Goal: Task Accomplishment & Management: Manage account settings

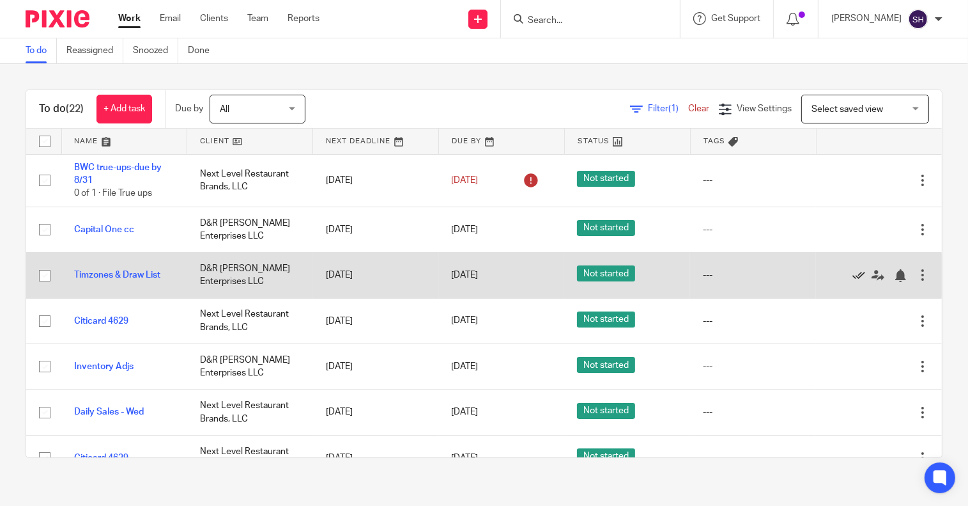
click at [853, 272] on icon at bounding box center [859, 275] width 13 height 13
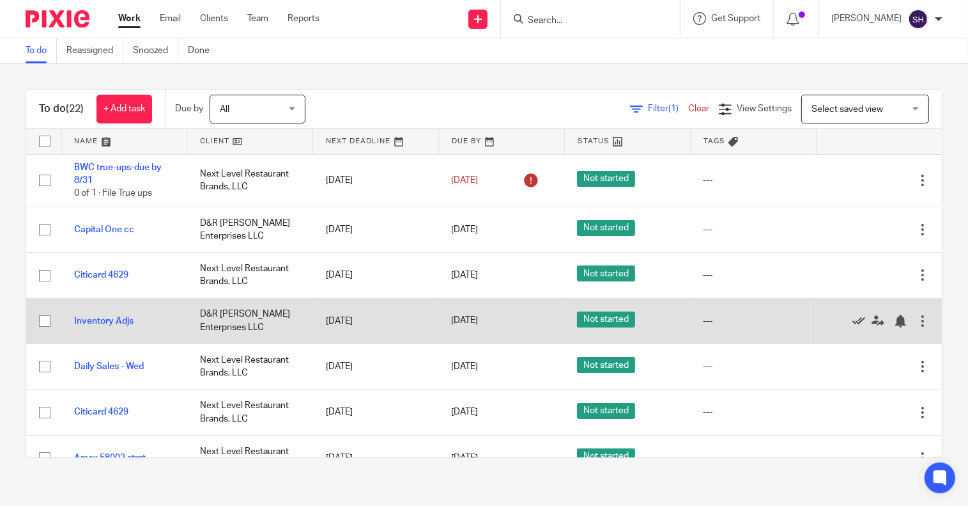
click at [853, 320] on icon at bounding box center [859, 320] width 13 height 13
click at [848, 318] on icon at bounding box center [854, 320] width 13 height 13
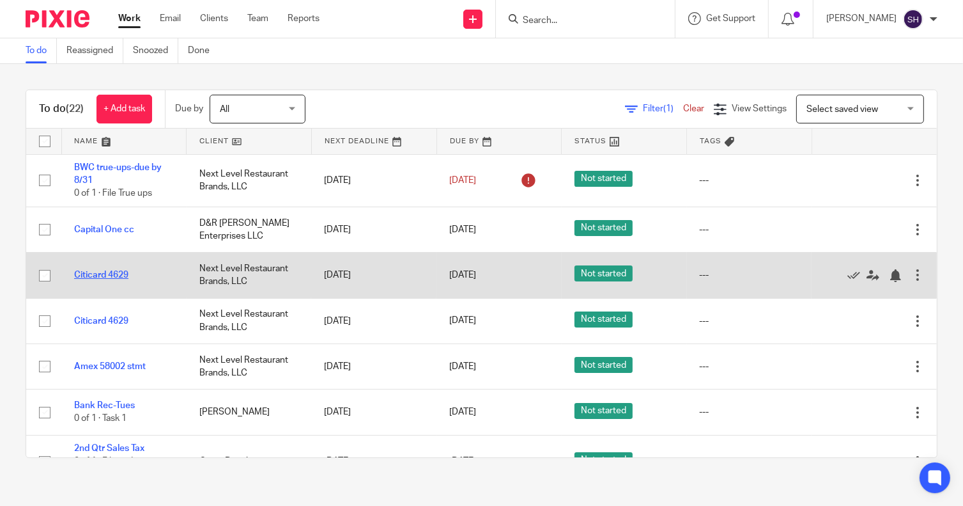
click at [113, 272] on link "Citicard 4629" at bounding box center [101, 274] width 54 height 9
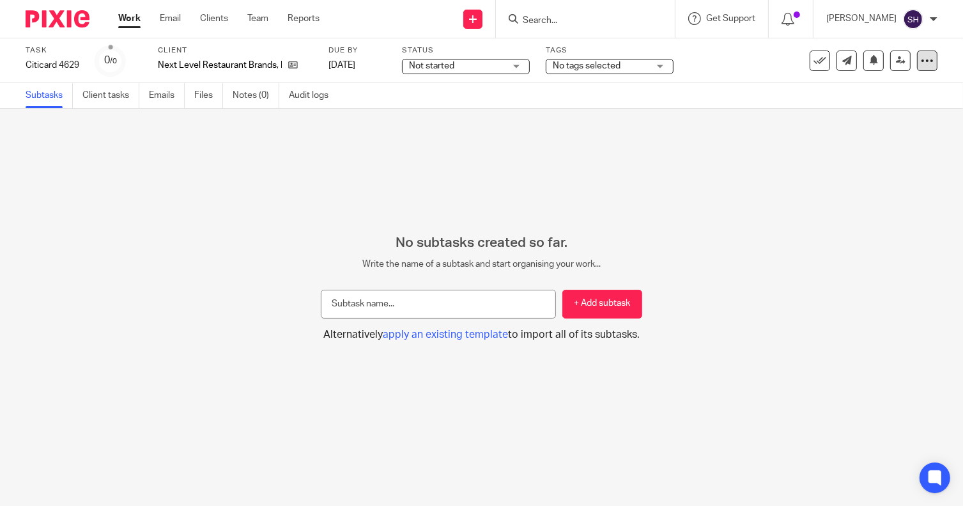
click at [921, 56] on icon at bounding box center [927, 60] width 13 height 13
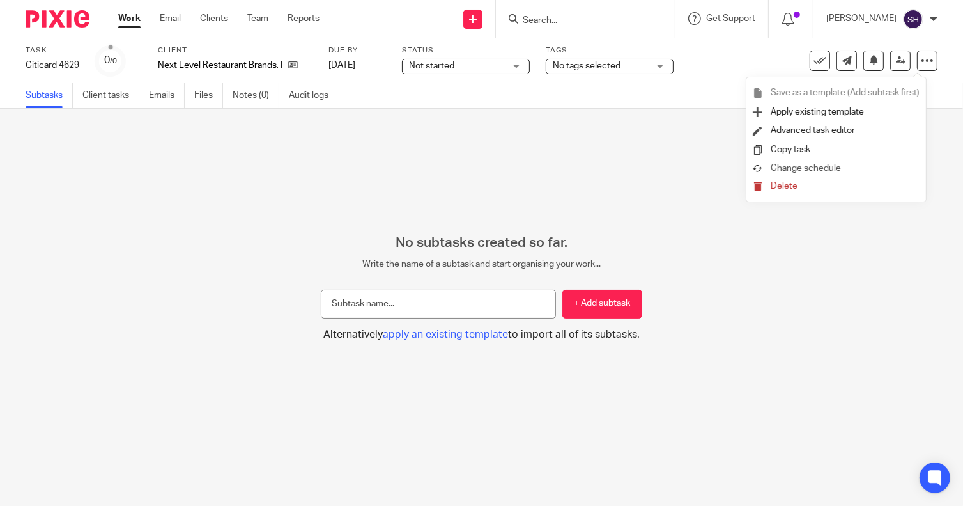
click at [816, 169] on span "Change schedule" at bounding box center [806, 168] width 70 height 9
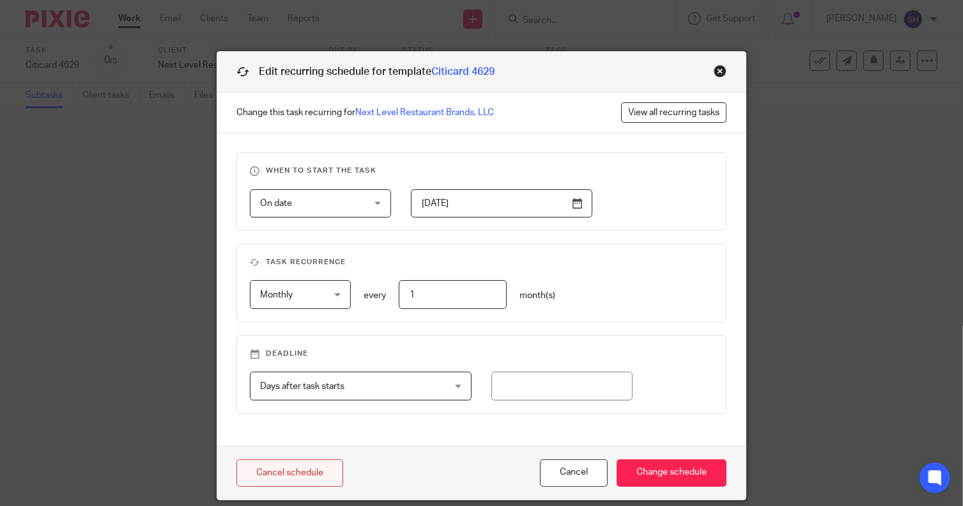
click at [281, 470] on link "Cancel schedule" at bounding box center [290, 472] width 107 height 27
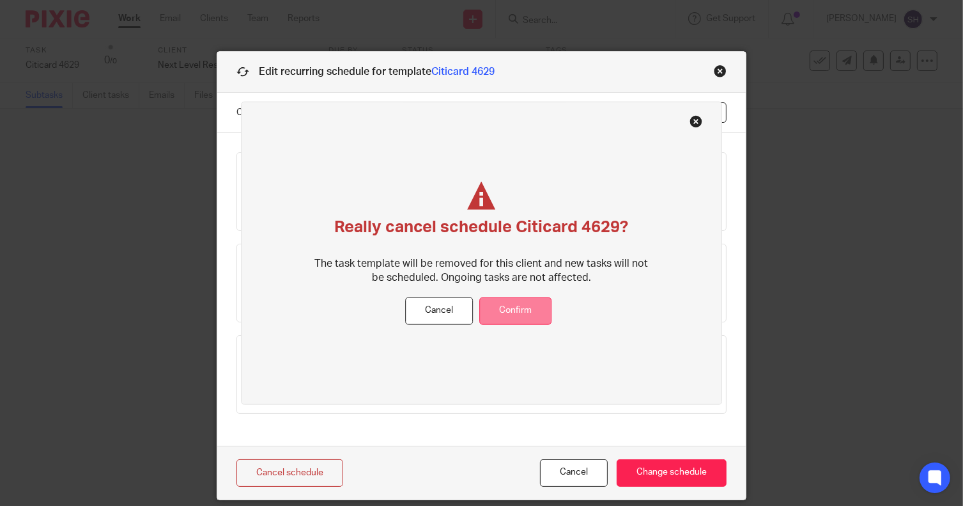
click at [531, 309] on button "Confirm" at bounding box center [515, 310] width 72 height 27
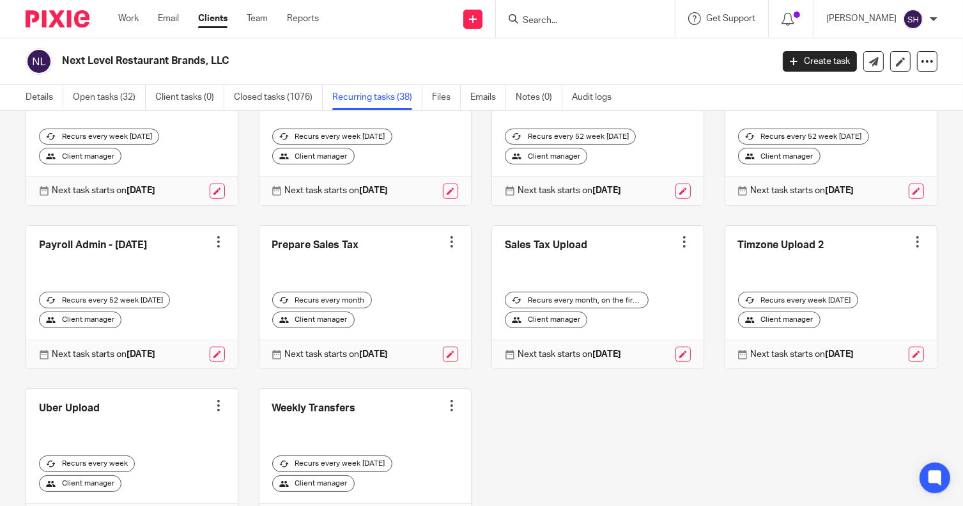
scroll to position [1338, 0]
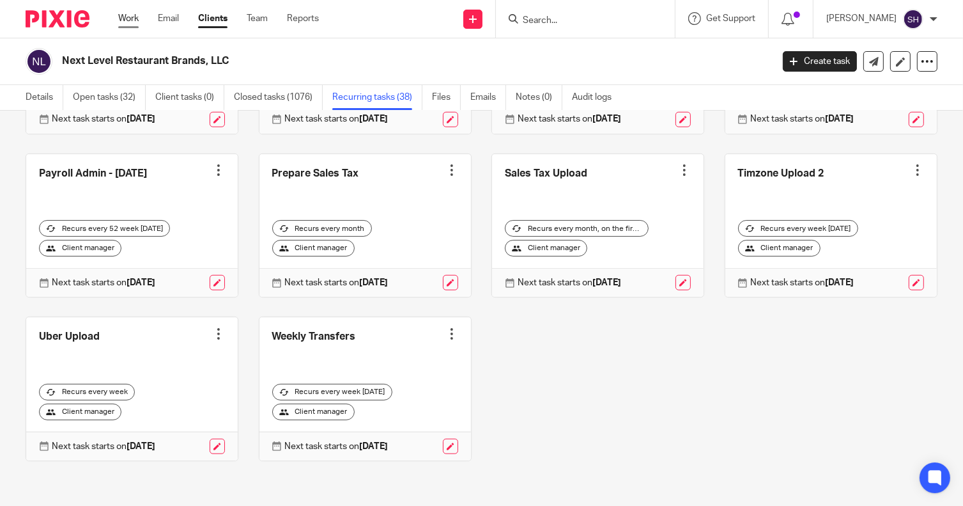
click at [134, 22] on link "Work" at bounding box center [128, 18] width 20 height 13
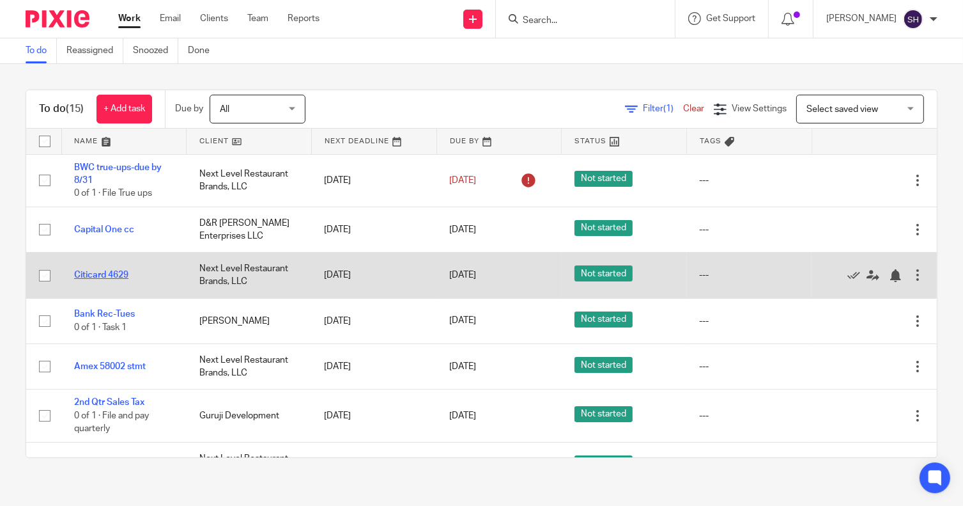
click at [104, 275] on link "Citicard 4629" at bounding box center [101, 274] width 54 height 9
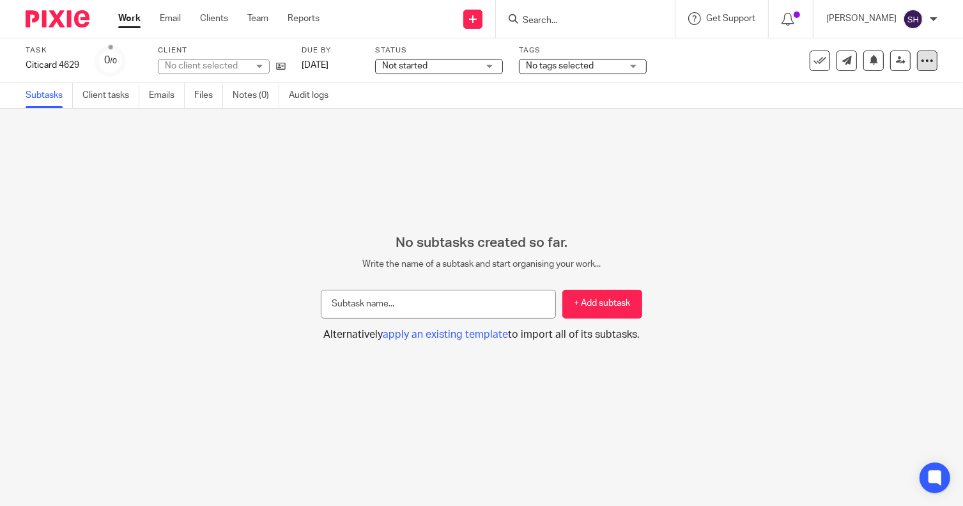
click at [921, 61] on icon at bounding box center [927, 60] width 13 height 13
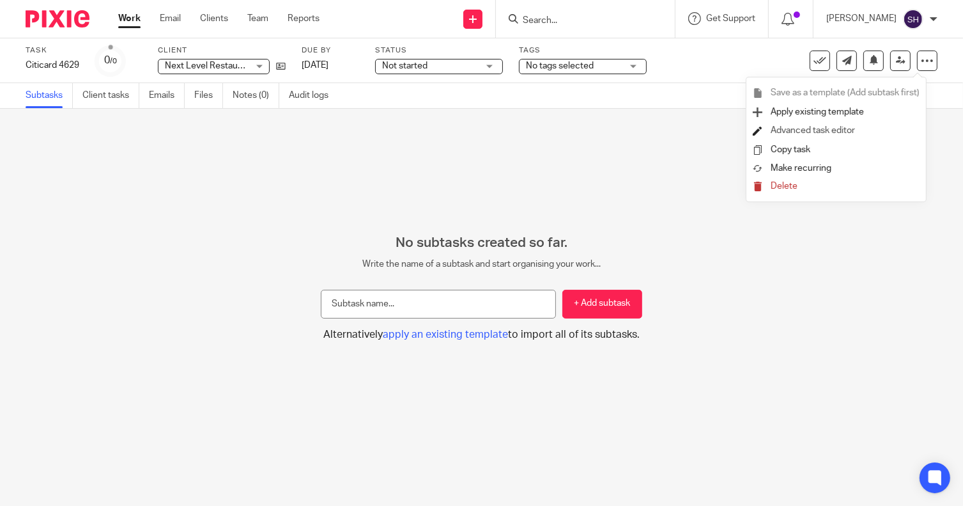
click at [809, 134] on link "Advanced task editor" at bounding box center [813, 130] width 84 height 9
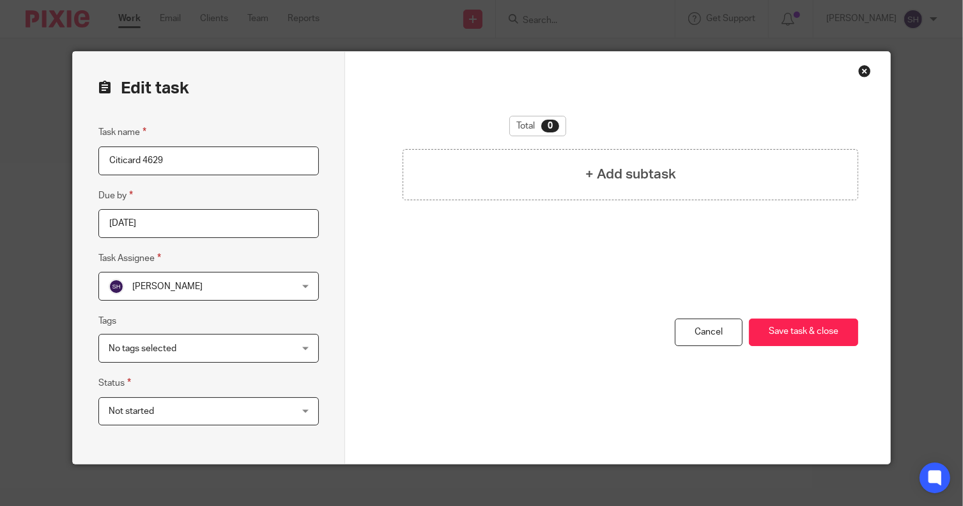
click at [205, 224] on input "2025-08-13" at bounding box center [208, 223] width 221 height 29
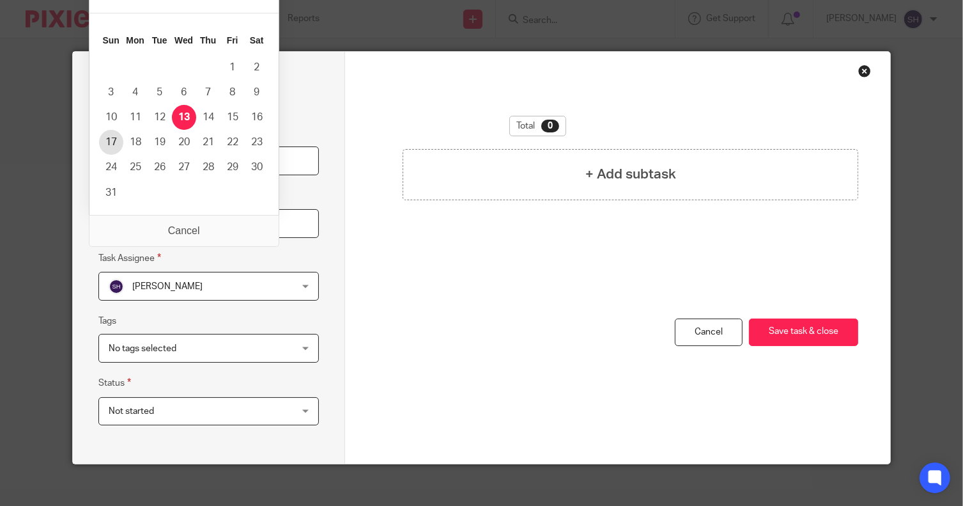
type input "2025-08-17"
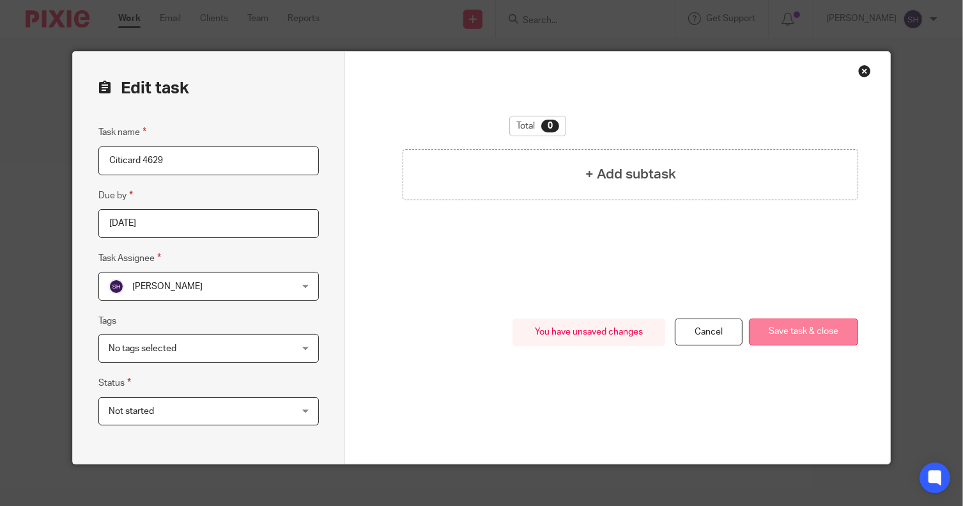
click at [799, 329] on button "Save task & close" at bounding box center [803, 331] width 109 height 27
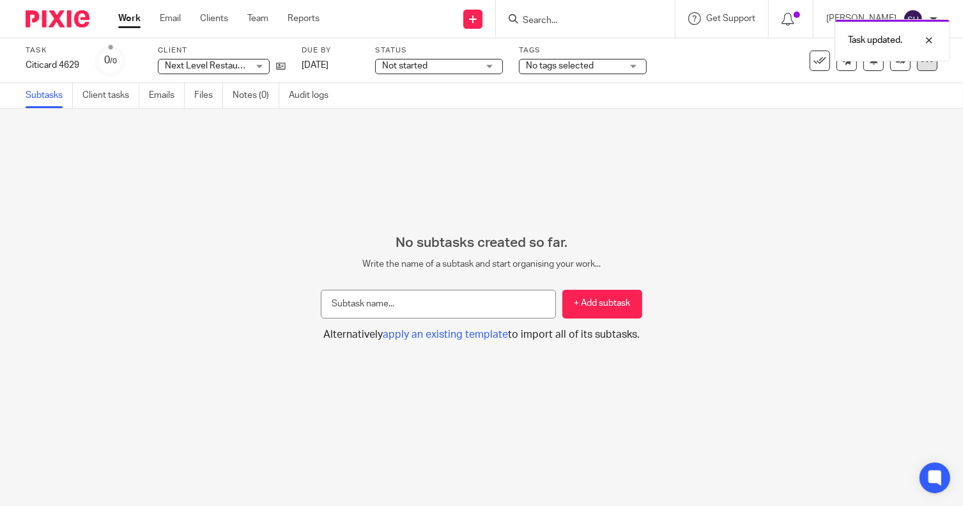
click at [923, 65] on icon at bounding box center [927, 60] width 13 height 13
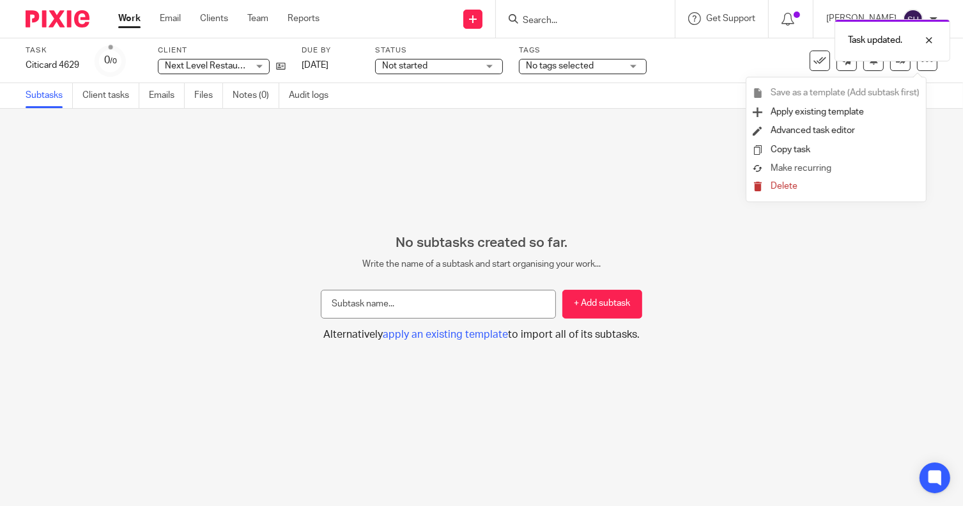
click at [819, 166] on span "Make recurring" at bounding box center [801, 168] width 61 height 9
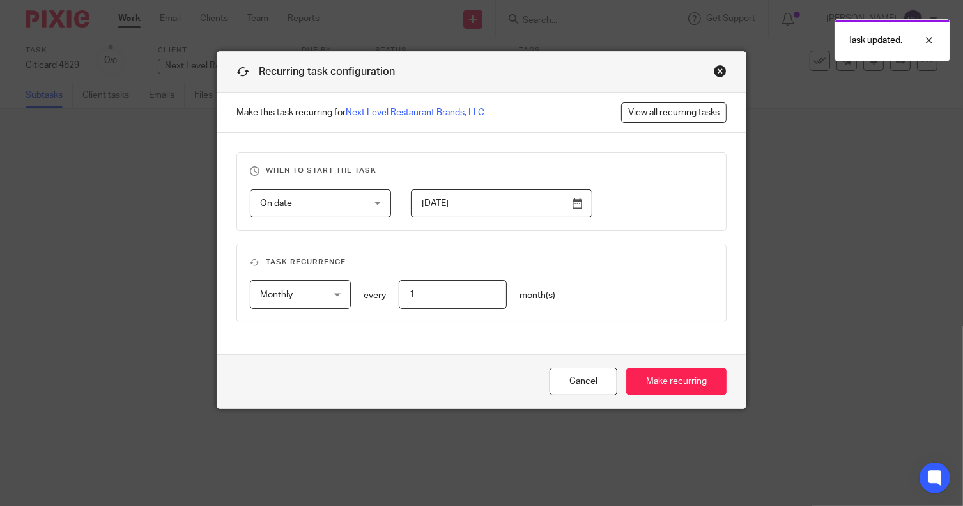
click at [516, 212] on input "2025-03-20" at bounding box center [502, 203] width 182 height 29
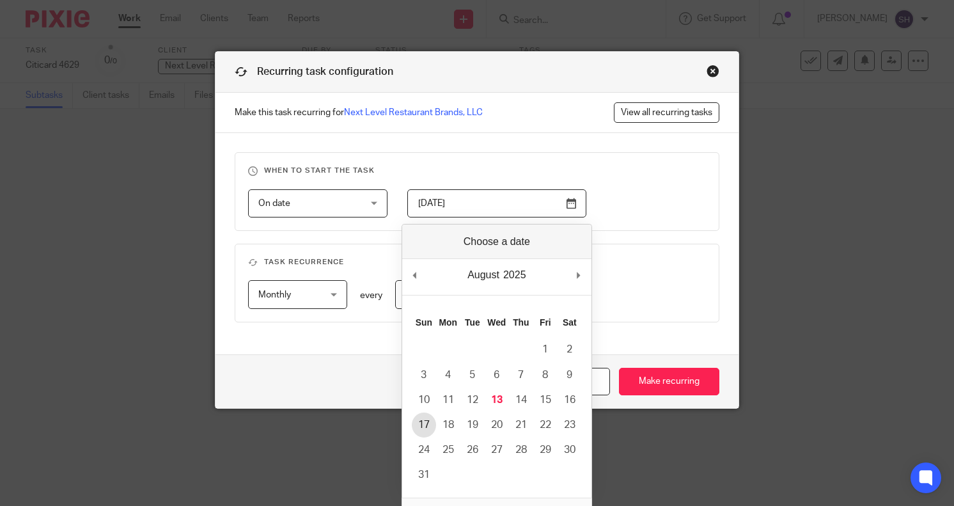
type input "2025-08-17"
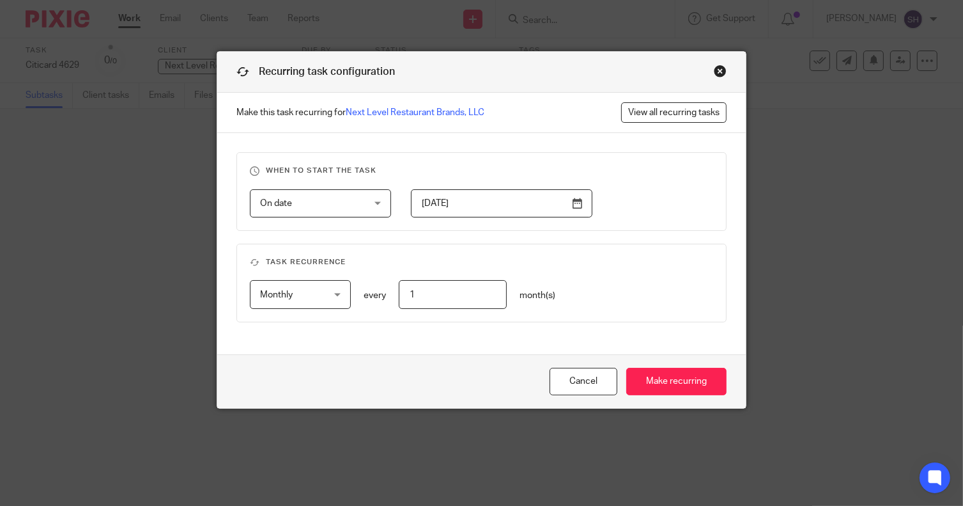
click at [672, 311] on fieldset "Task recurrence Monthly Monthly No repeat Weekly Monthly Yearly monthly every 1…" at bounding box center [482, 283] width 490 height 79
click at [680, 378] on input "Make recurring" at bounding box center [676, 381] width 100 height 27
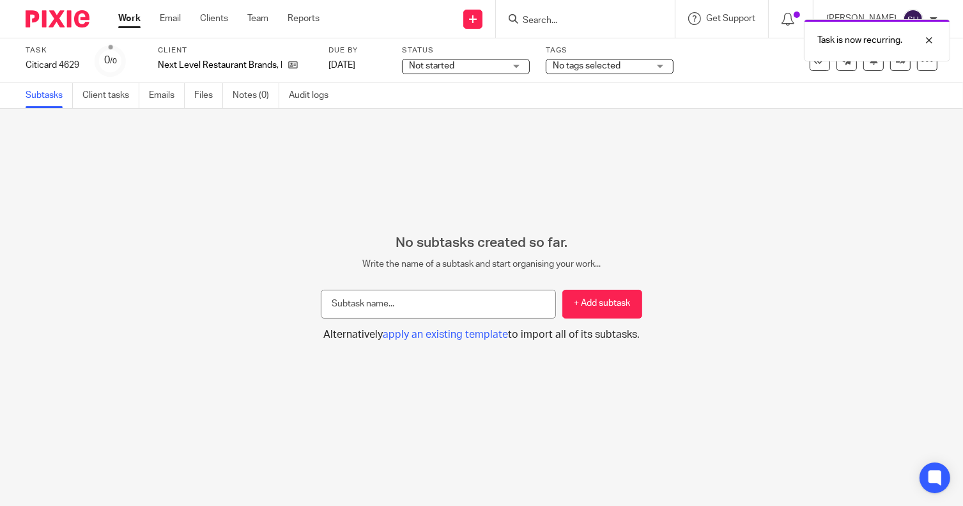
click at [130, 12] on link "Work" at bounding box center [129, 18] width 22 height 13
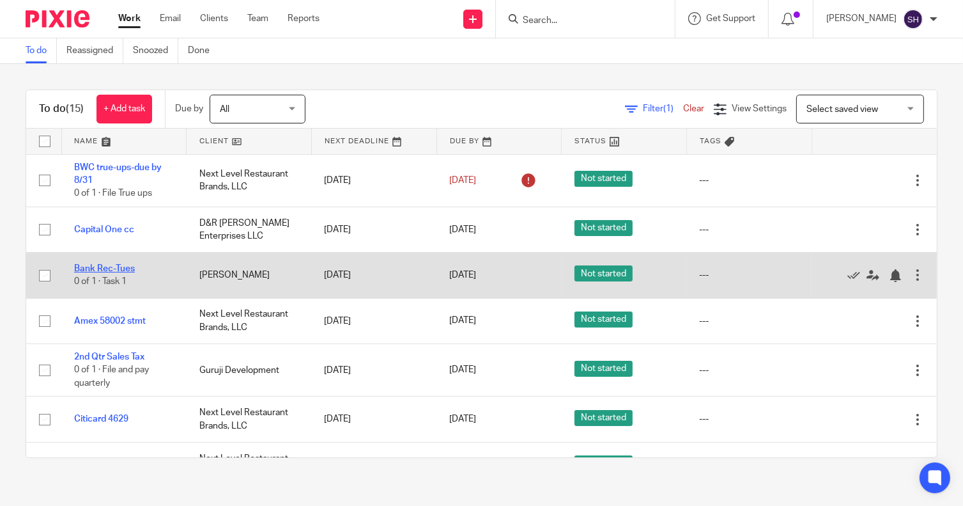
click at [105, 268] on link "Bank Rec-Tues" at bounding box center [104, 268] width 61 height 9
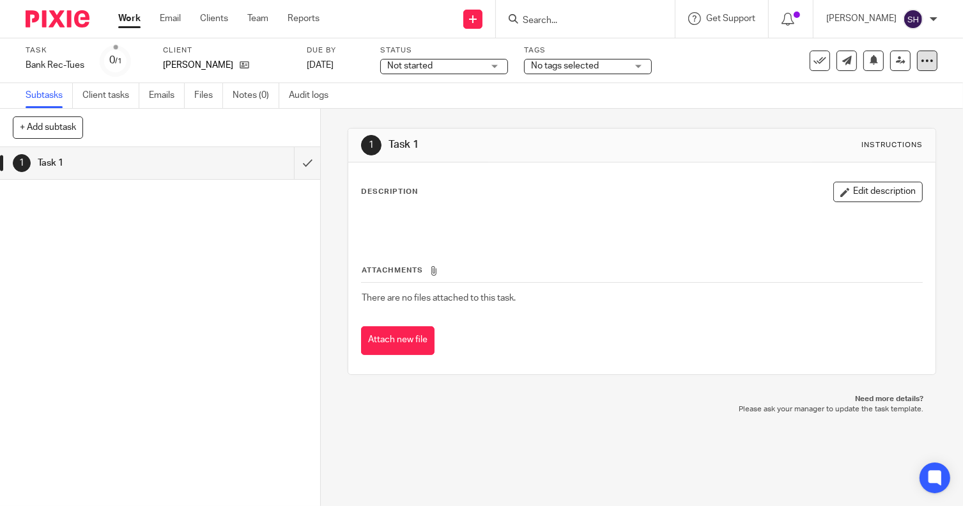
click at [921, 63] on icon at bounding box center [927, 60] width 13 height 13
click at [880, 148] on span "Change schedule" at bounding box center [871, 148] width 70 height 9
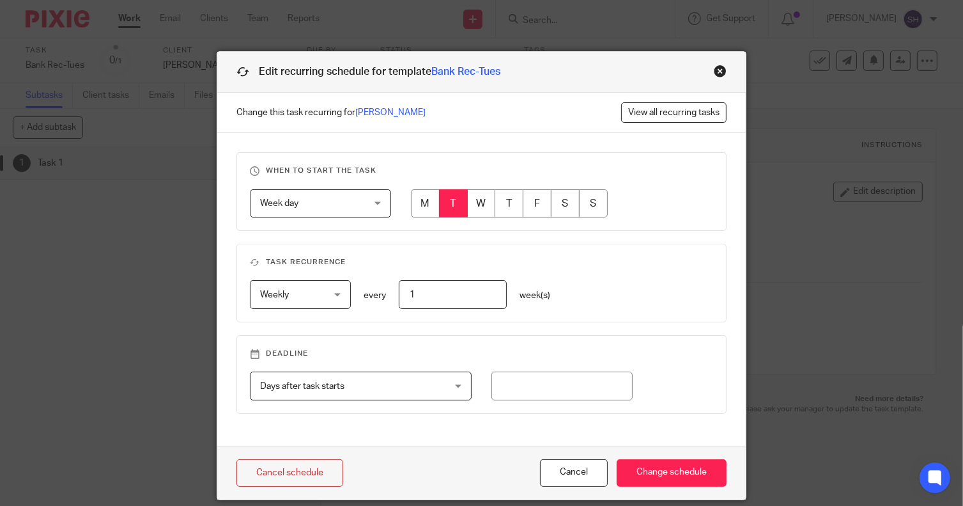
click at [454, 205] on input "radio" at bounding box center [453, 203] width 29 height 29
click at [447, 299] on input "1" at bounding box center [453, 294] width 108 height 29
click at [525, 392] on input "number" at bounding box center [562, 385] width 141 height 29
type input "1"
click at [672, 465] on input "Change schedule" at bounding box center [672, 472] width 110 height 27
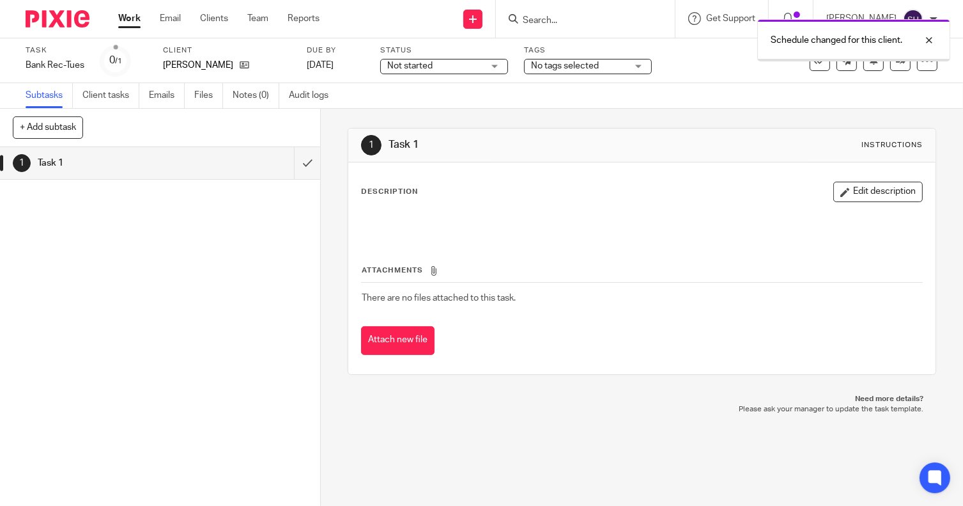
click at [127, 19] on link "Work" at bounding box center [129, 18] width 22 height 13
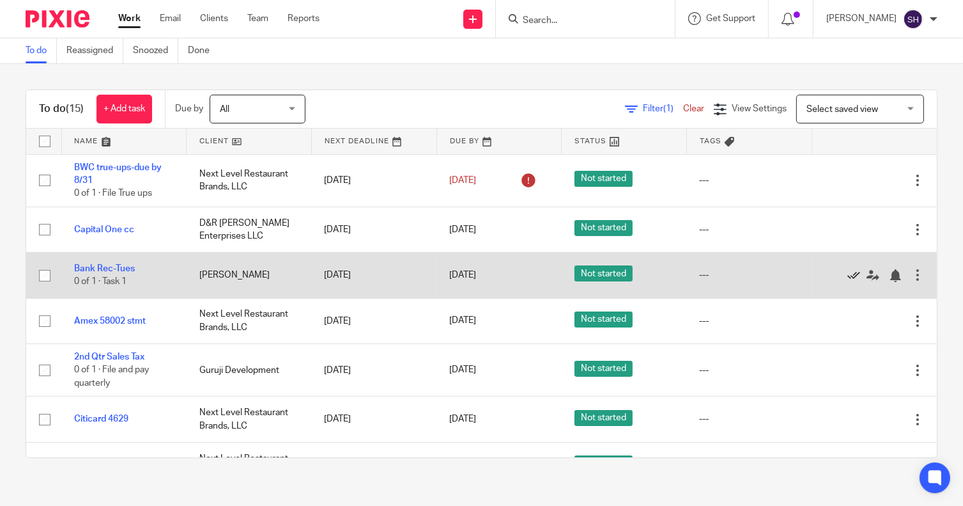
click at [848, 272] on icon at bounding box center [854, 275] width 13 height 13
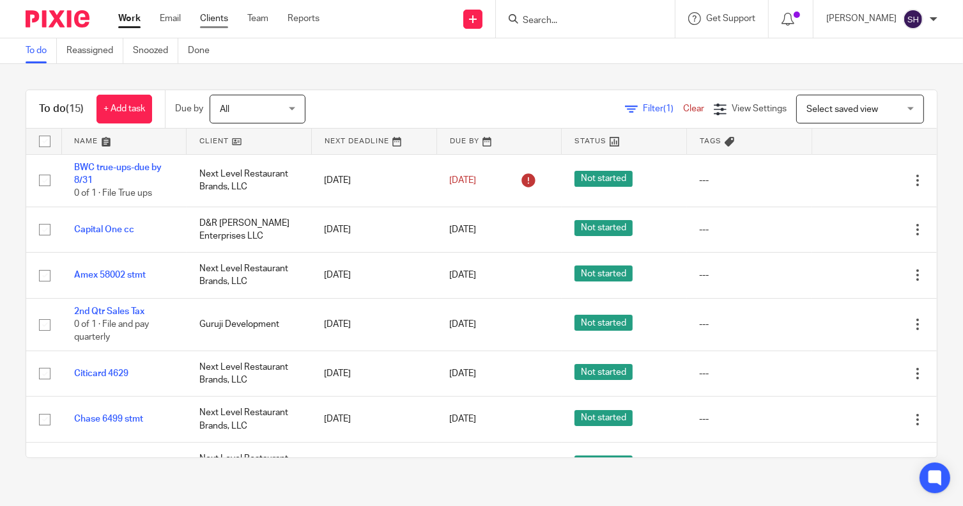
click at [215, 16] on link "Clients" at bounding box center [214, 18] width 28 height 13
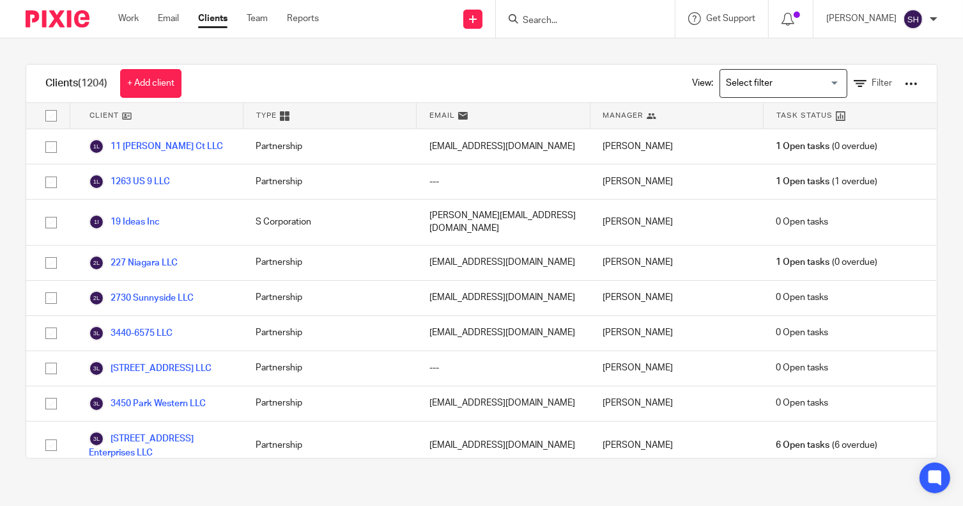
click at [586, 27] on div at bounding box center [585, 19] width 179 height 38
click at [585, 15] on input "Search" at bounding box center [579, 21] width 115 height 12
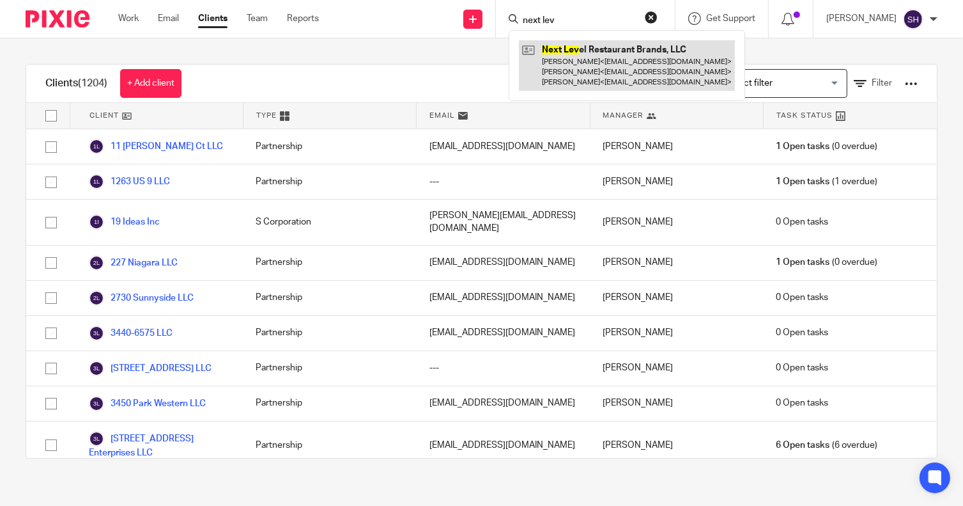
type input "next lev"
click at [628, 56] on link at bounding box center [627, 65] width 216 height 50
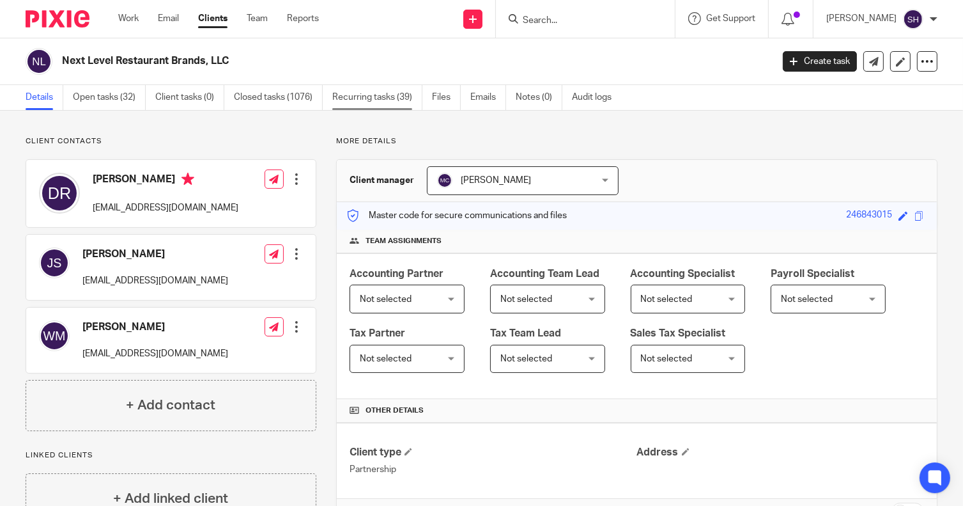
click at [368, 99] on link "Recurring tasks (39)" at bounding box center [377, 97] width 90 height 25
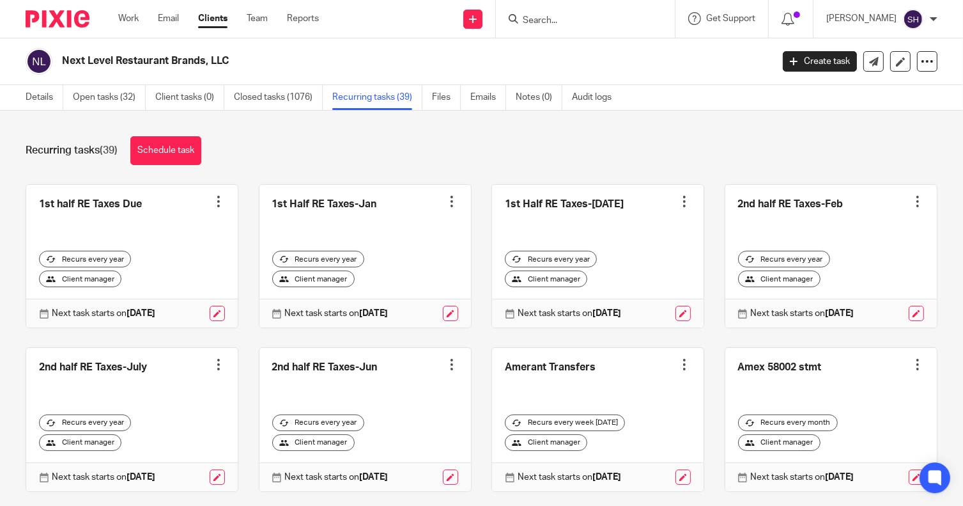
click at [708, 91] on div "Details Open tasks (32) Client tasks (0) Closed tasks (1076) Recurring tasks (3…" at bounding box center [481, 98] width 963 height 26
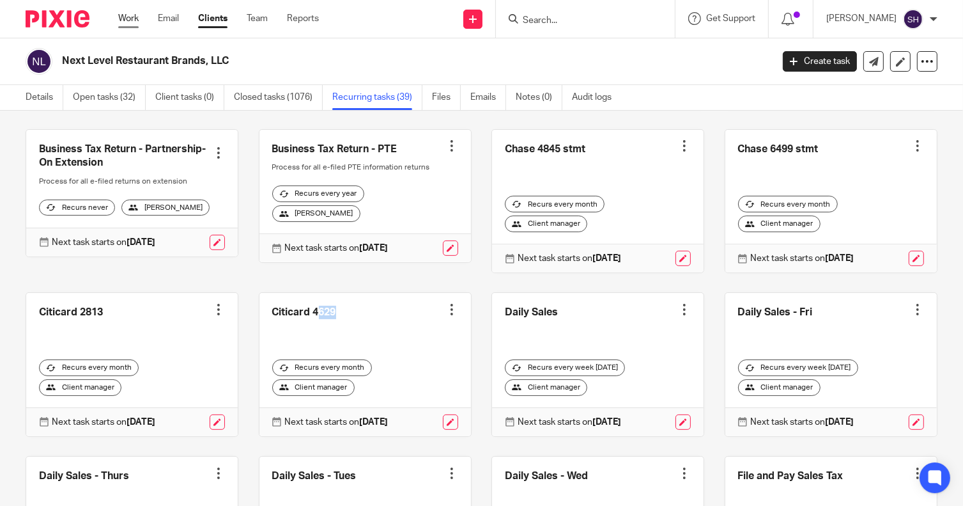
click at [135, 21] on link "Work" at bounding box center [128, 18] width 20 height 13
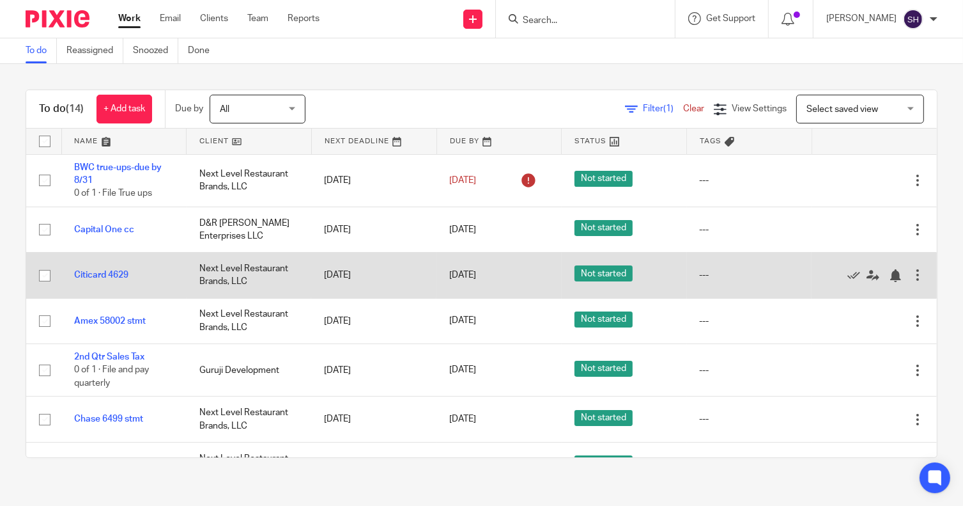
drag, startPoint x: 887, startPoint y: 272, endPoint x: 880, endPoint y: 283, distance: 12.8
click at [912, 272] on div at bounding box center [918, 274] width 13 height 13
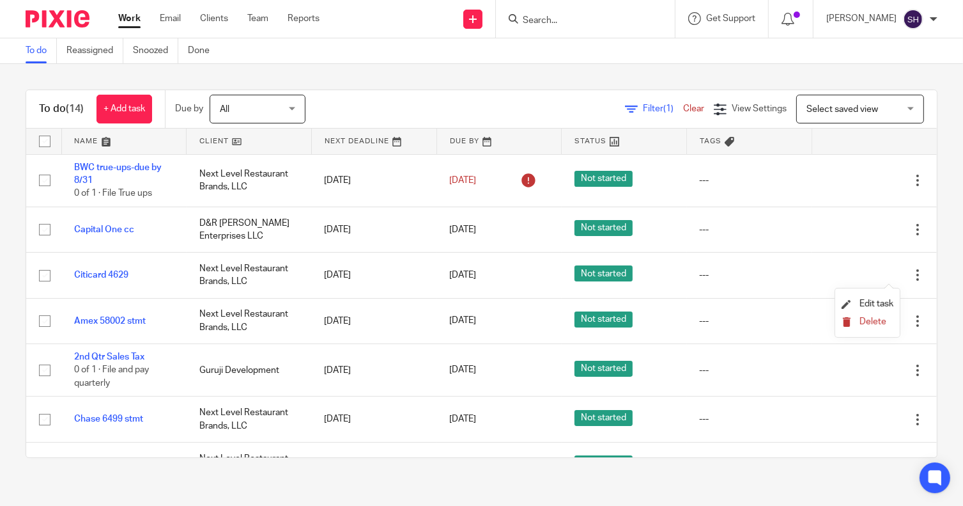
click at [869, 319] on span "Delete" at bounding box center [873, 321] width 27 height 9
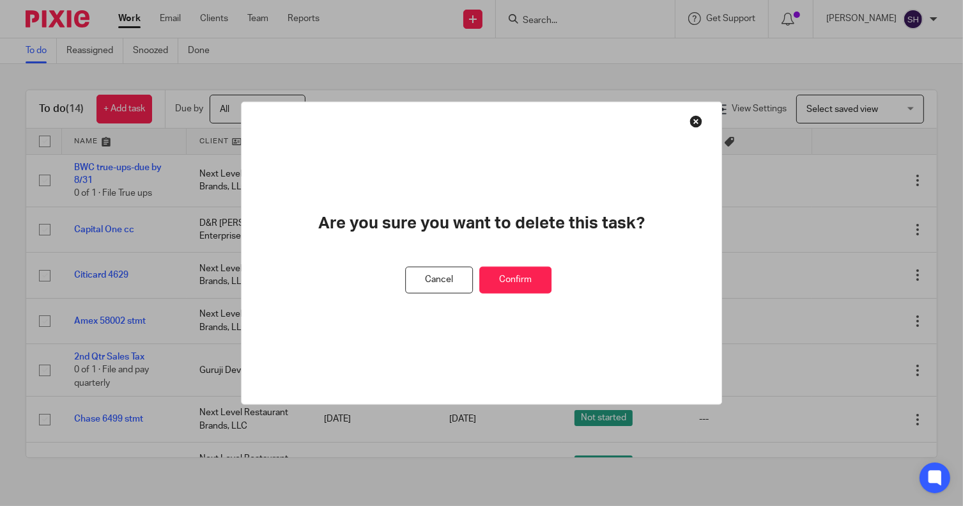
click at [537, 281] on button "Confirm" at bounding box center [515, 279] width 72 height 27
